Goal: Navigation & Orientation: Go to known website

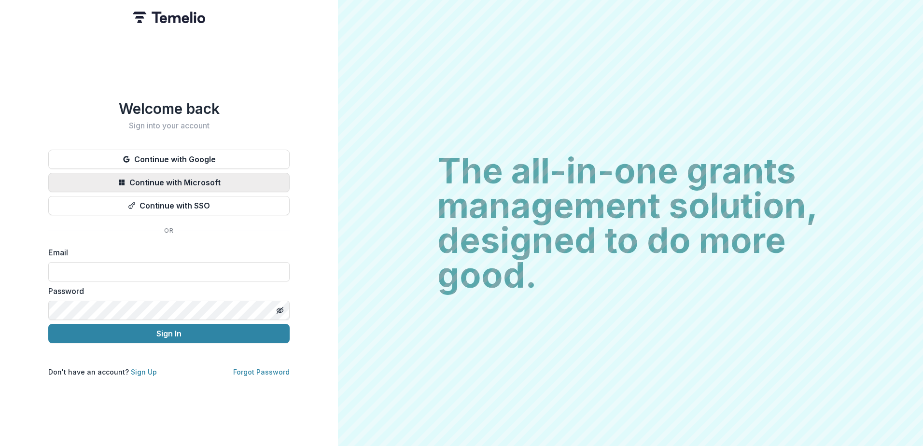
click at [222, 175] on button "Continue with Microsoft" at bounding box center [168, 182] width 241 height 19
click at [155, 14] on img at bounding box center [169, 18] width 72 height 12
click at [170, 176] on button "Continue with Microsoft" at bounding box center [168, 182] width 241 height 19
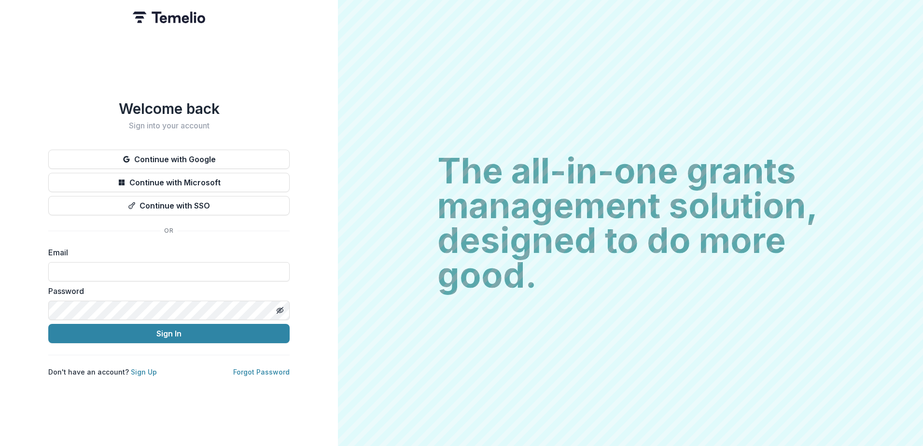
click at [184, 181] on button "Continue with Microsoft" at bounding box center [168, 182] width 241 height 19
click at [137, 268] on input at bounding box center [168, 271] width 241 height 19
click at [176, 179] on button "Continue with Microsoft" at bounding box center [168, 182] width 241 height 19
click at [173, 176] on button "Continue with Microsoft" at bounding box center [168, 182] width 241 height 19
click at [198, 183] on button "Continue with Microsoft" at bounding box center [168, 182] width 241 height 19
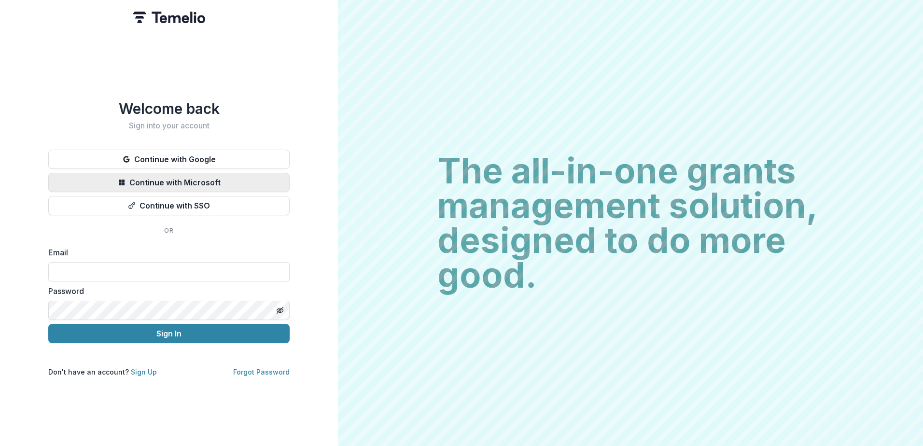
click at [177, 184] on button "Continue with Microsoft" at bounding box center [168, 182] width 241 height 19
click at [196, 176] on button "Continue with Microsoft" at bounding box center [168, 182] width 241 height 19
click at [158, 174] on button "Continue with Microsoft" at bounding box center [168, 182] width 241 height 19
drag, startPoint x: 0, startPoint y: 0, endPoint x: 126, endPoint y: 269, distance: 297.2
click at [126, 269] on input at bounding box center [168, 271] width 241 height 19
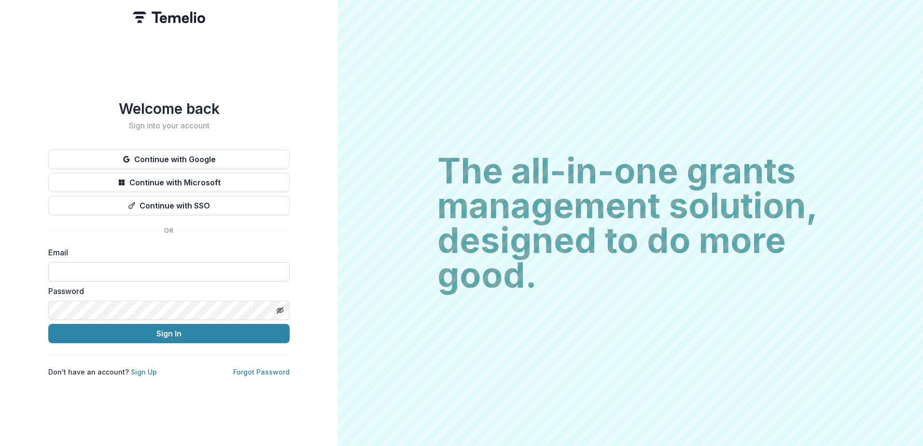
type input "**********"
click at [48, 324] on button "Sign In" at bounding box center [168, 333] width 241 height 19
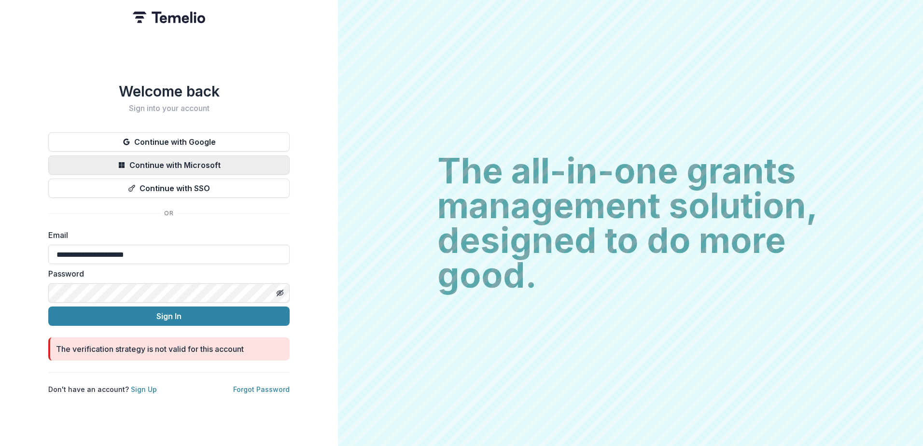
click at [178, 168] on button "Continue with Microsoft" at bounding box center [168, 164] width 241 height 19
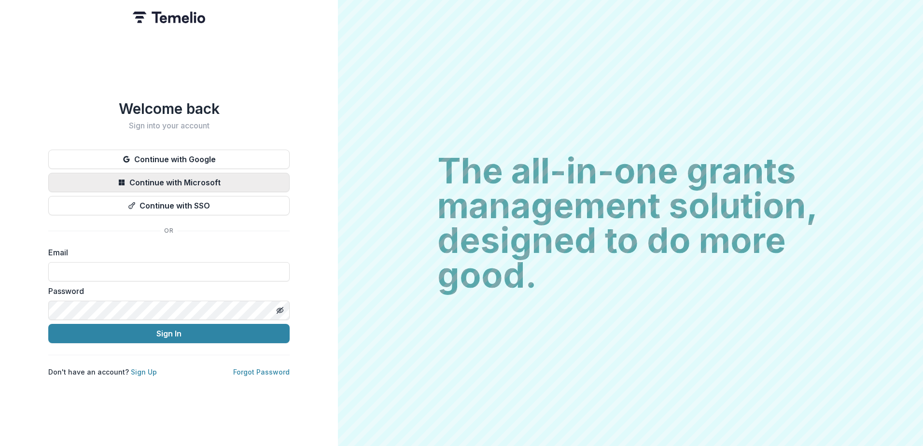
click at [162, 177] on button "Continue with Microsoft" at bounding box center [168, 182] width 241 height 19
